Goal: Information Seeking & Learning: Learn about a topic

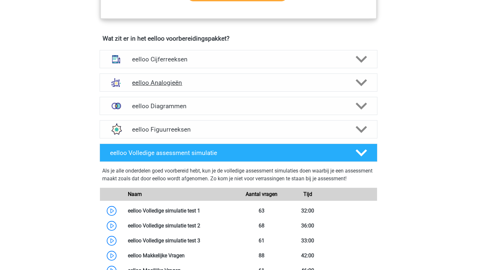
scroll to position [441, 0]
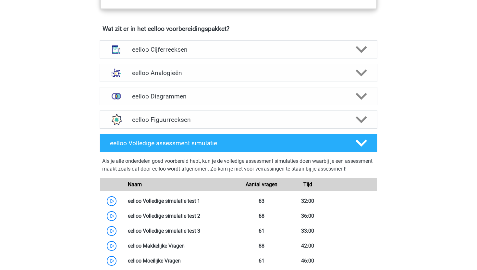
click at [235, 51] on icon at bounding box center [361, 49] width 11 height 11
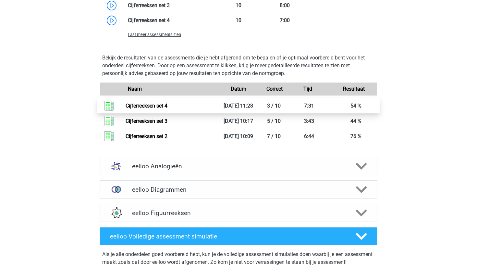
scroll to position [790, 0]
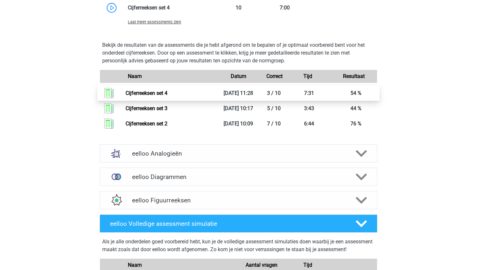
click at [157, 96] on link "Cijferreeksen set 4" at bounding box center [147, 93] width 42 height 6
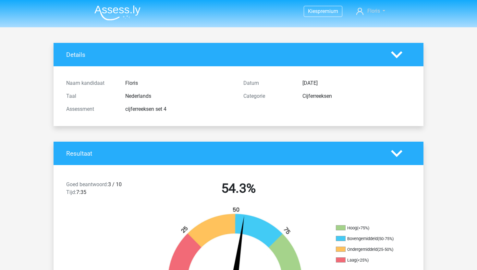
click at [372, 12] on span "Floris" at bounding box center [374, 11] width 13 height 6
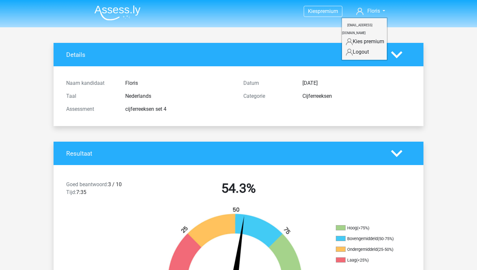
click at [119, 12] on img at bounding box center [118, 12] width 46 height 15
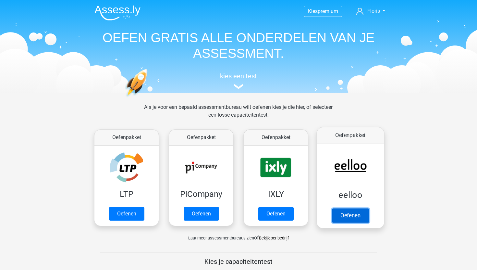
click at [358, 222] on link "Oefenen" at bounding box center [350, 215] width 37 height 14
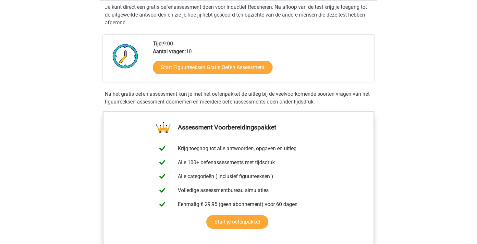
scroll to position [98, 0]
